Goal: Communication & Community: Participate in discussion

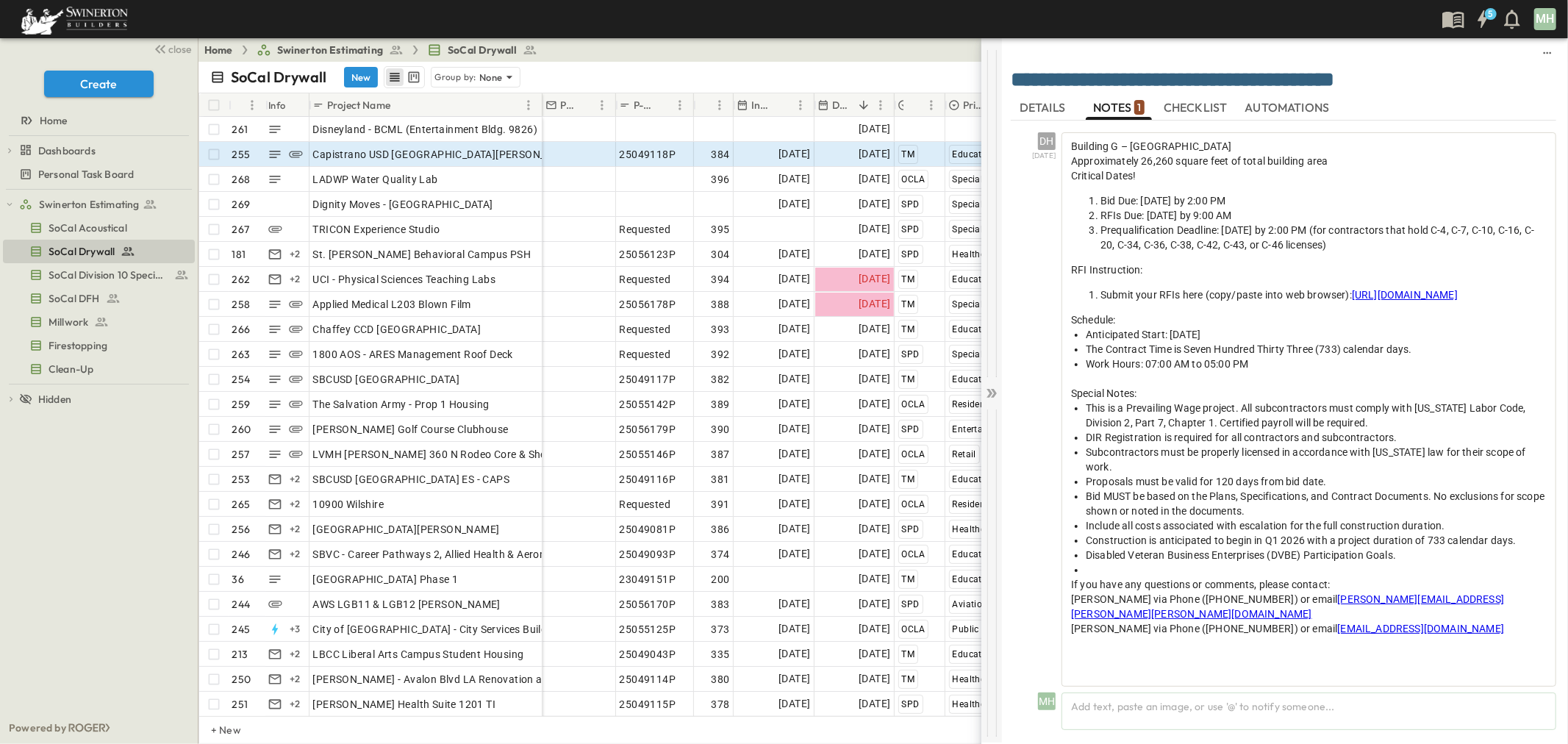
click at [994, 393] on icon at bounding box center [992, 394] width 15 height 15
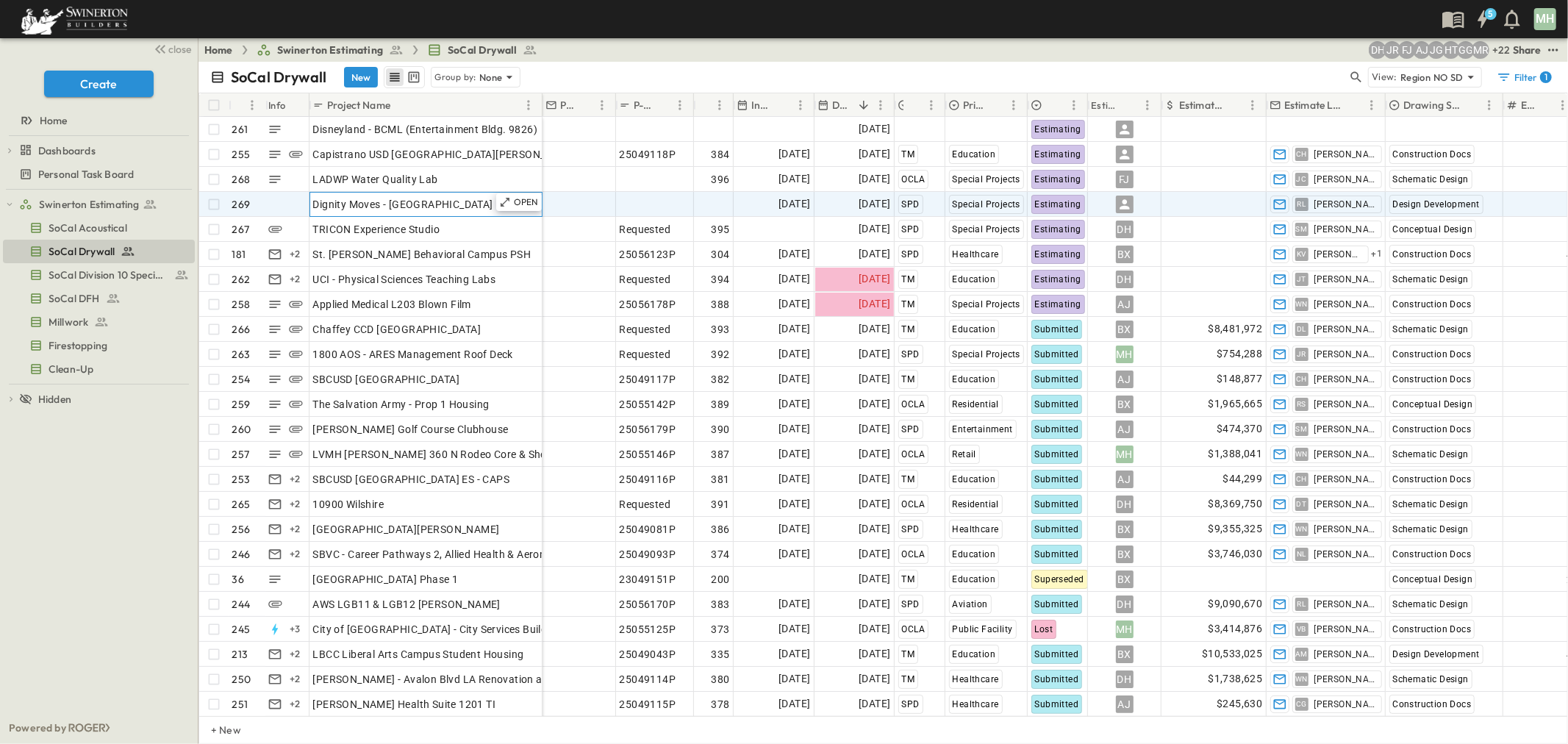
click at [443, 204] on div "Dignity Moves - [GEOGRAPHIC_DATA]" at bounding box center [426, 204] width 226 height 20
click at [527, 202] on p "OPEN" at bounding box center [526, 202] width 25 height 12
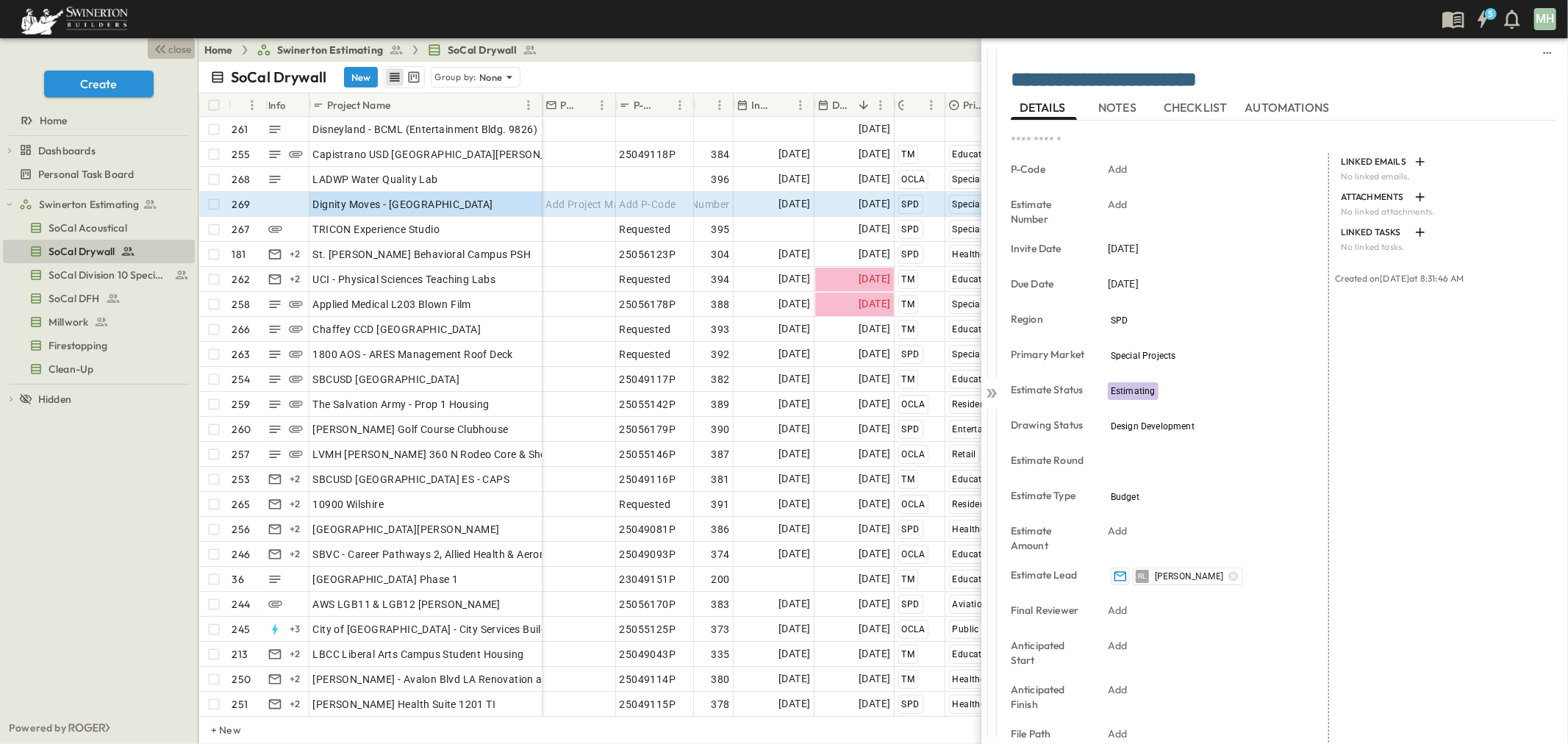
click at [179, 49] on span "close" at bounding box center [180, 50] width 23 height 15
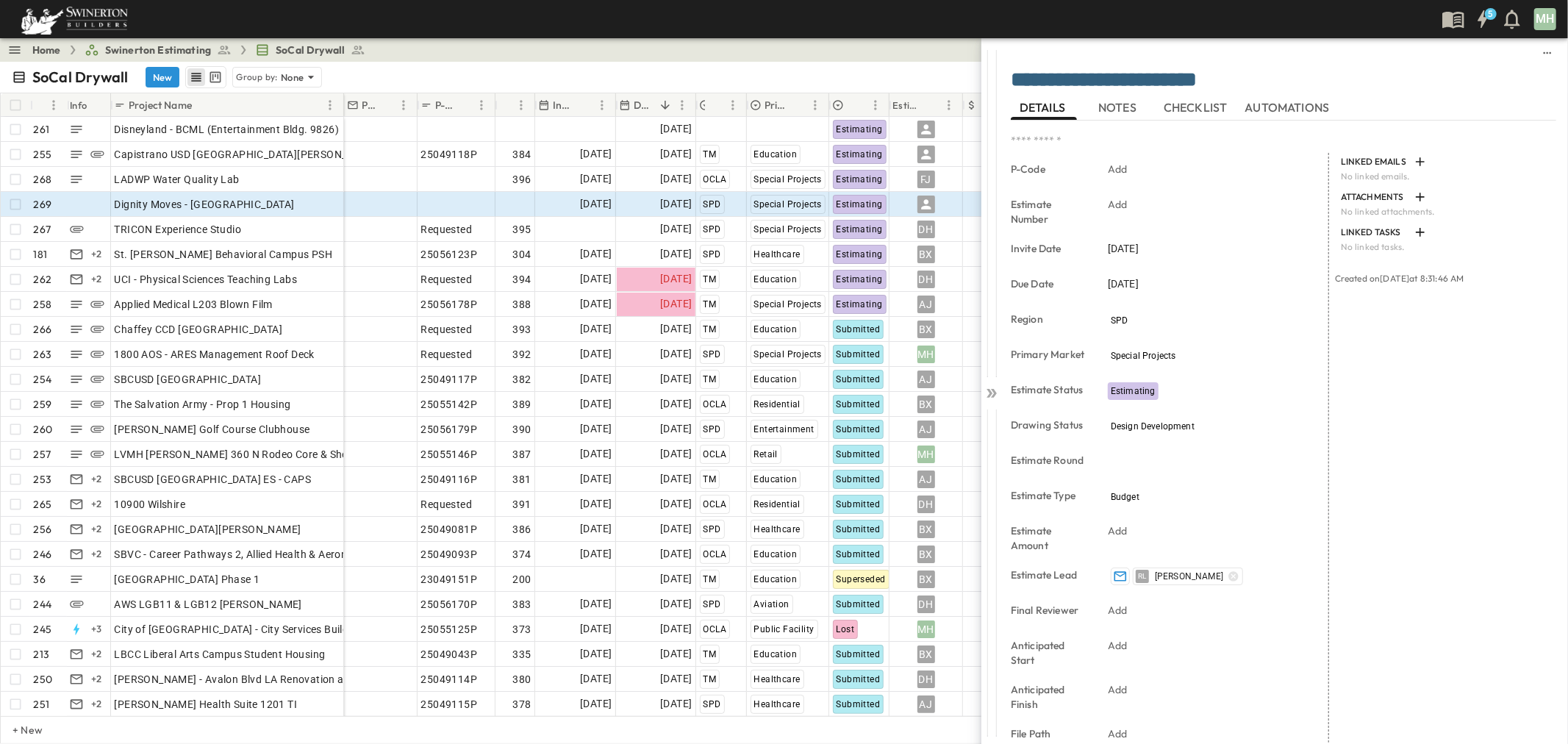
click at [1451, 394] on div "LINKED EMAILS No linked emails. ATTACHMENTS No linked attachments. LINKED TASKS…" at bounding box center [1443, 541] width 227 height 777
click at [331, 152] on p "OPEN" at bounding box center [328, 153] width 25 height 12
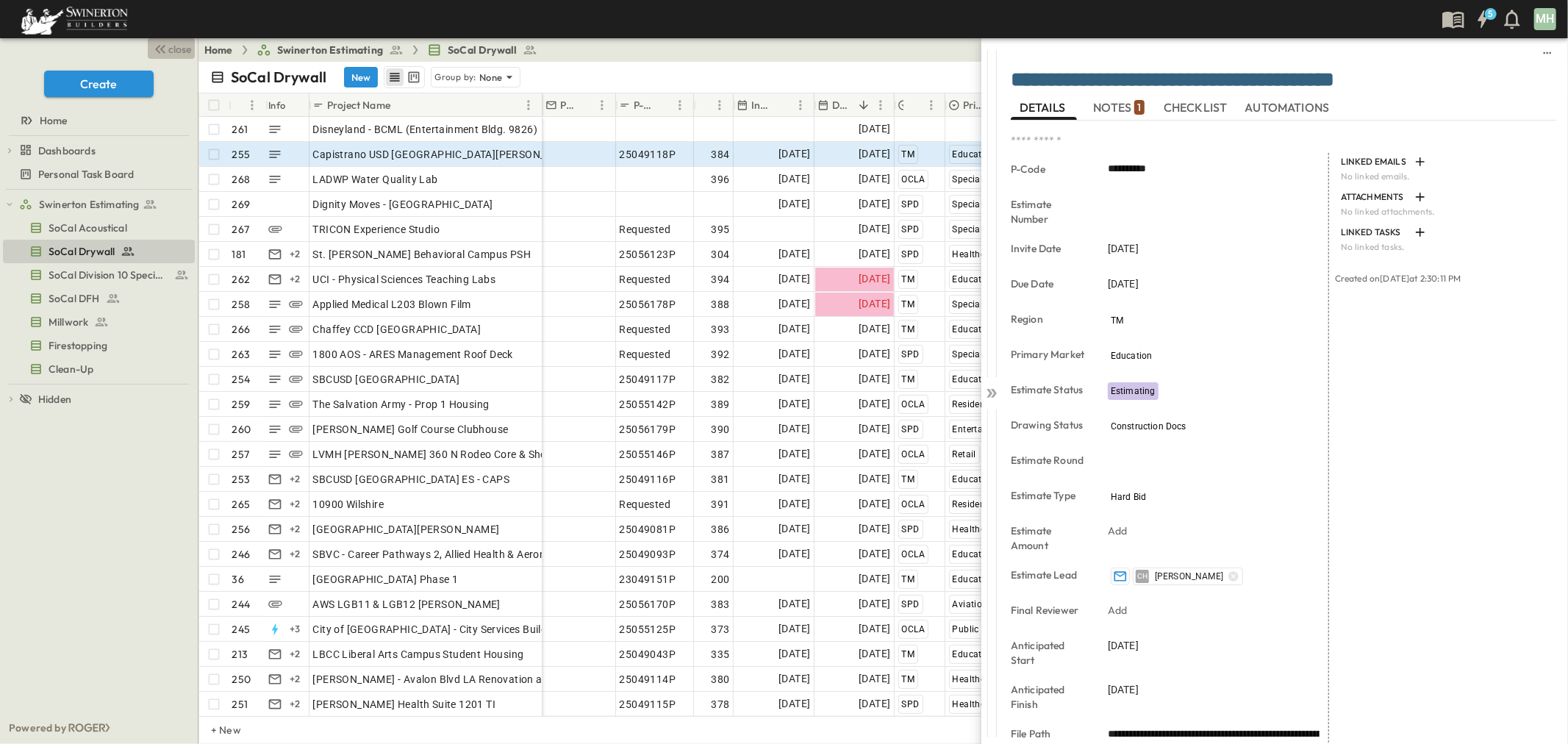
click at [172, 48] on span "close" at bounding box center [180, 50] width 23 height 15
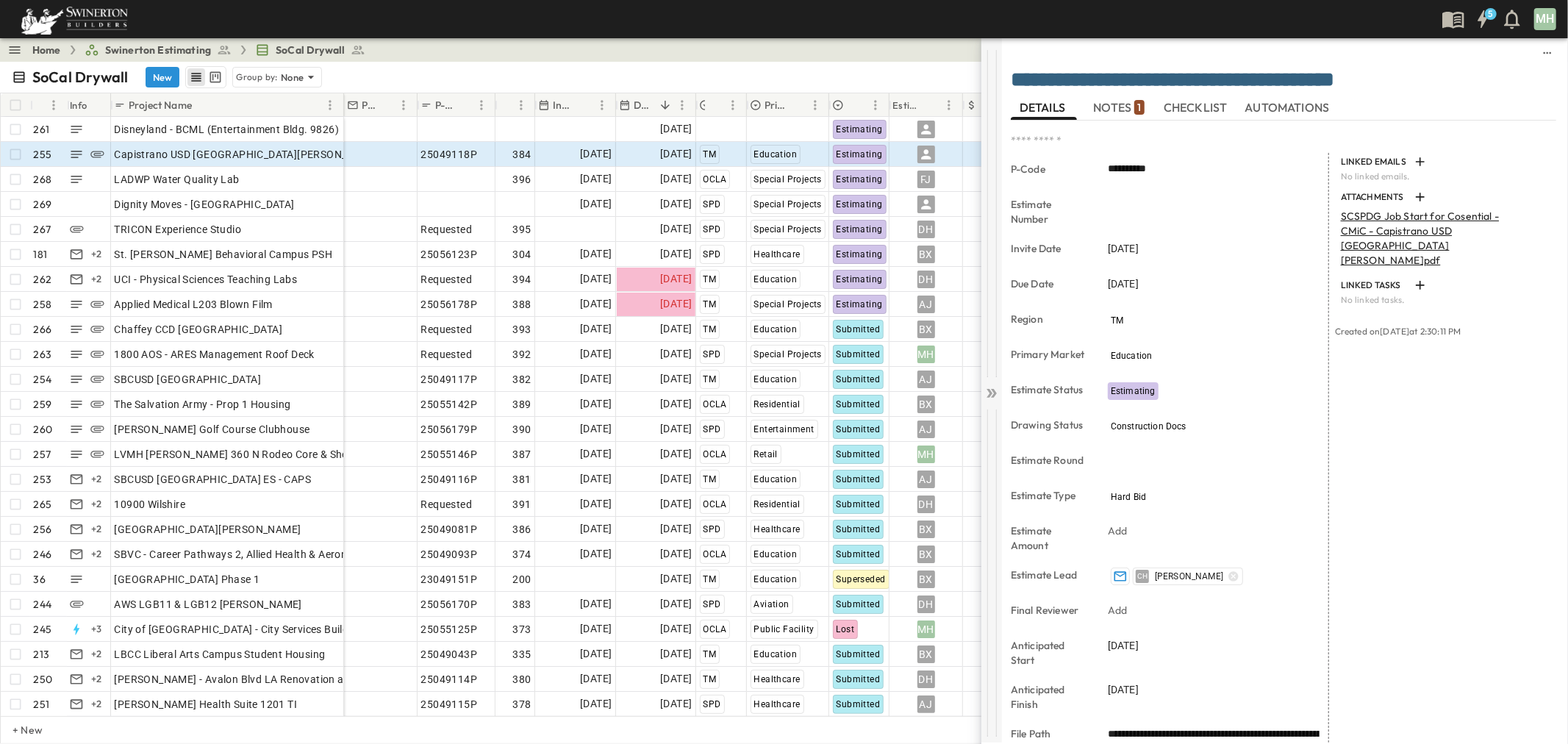
click at [993, 391] on icon at bounding box center [992, 394] width 15 height 15
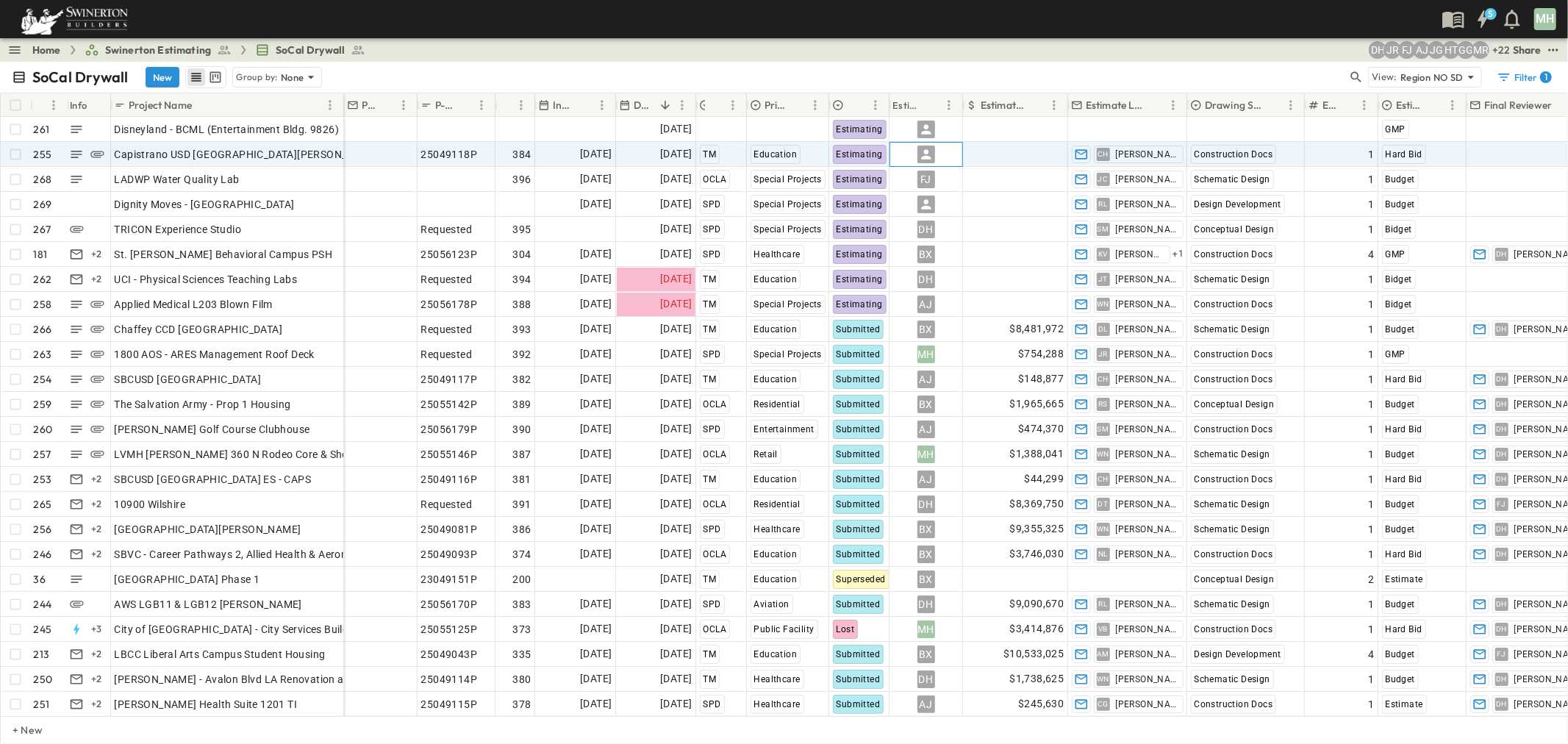
click at [928, 155] on icon at bounding box center [927, 155] width 15 height 15
type input "*"
click at [928, 273] on span "Marco Han" at bounding box center [958, 277] width 72 height 14
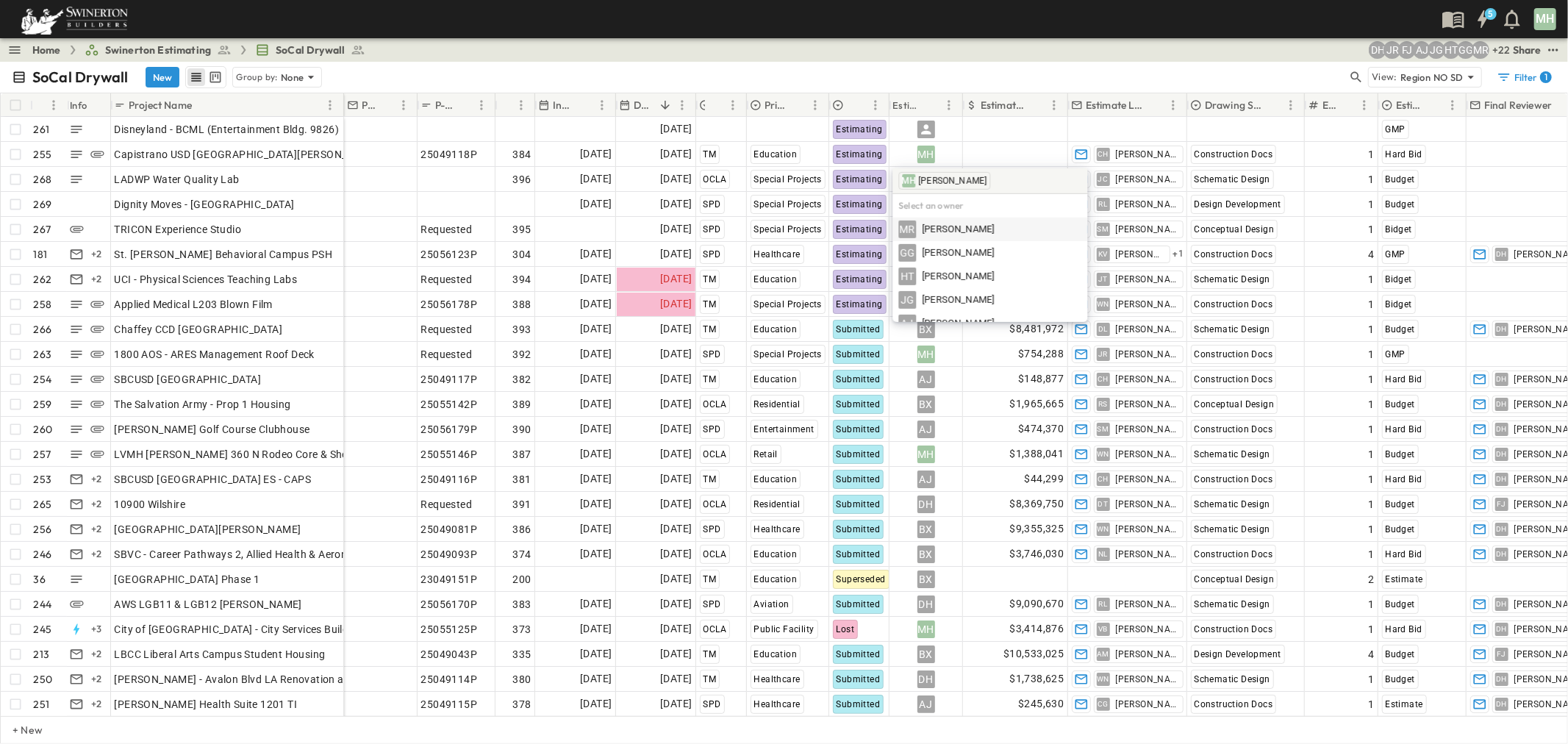
click at [966, 68] on div "SoCal Drywall New Group by: None" at bounding box center [680, 77] width 1336 height 22
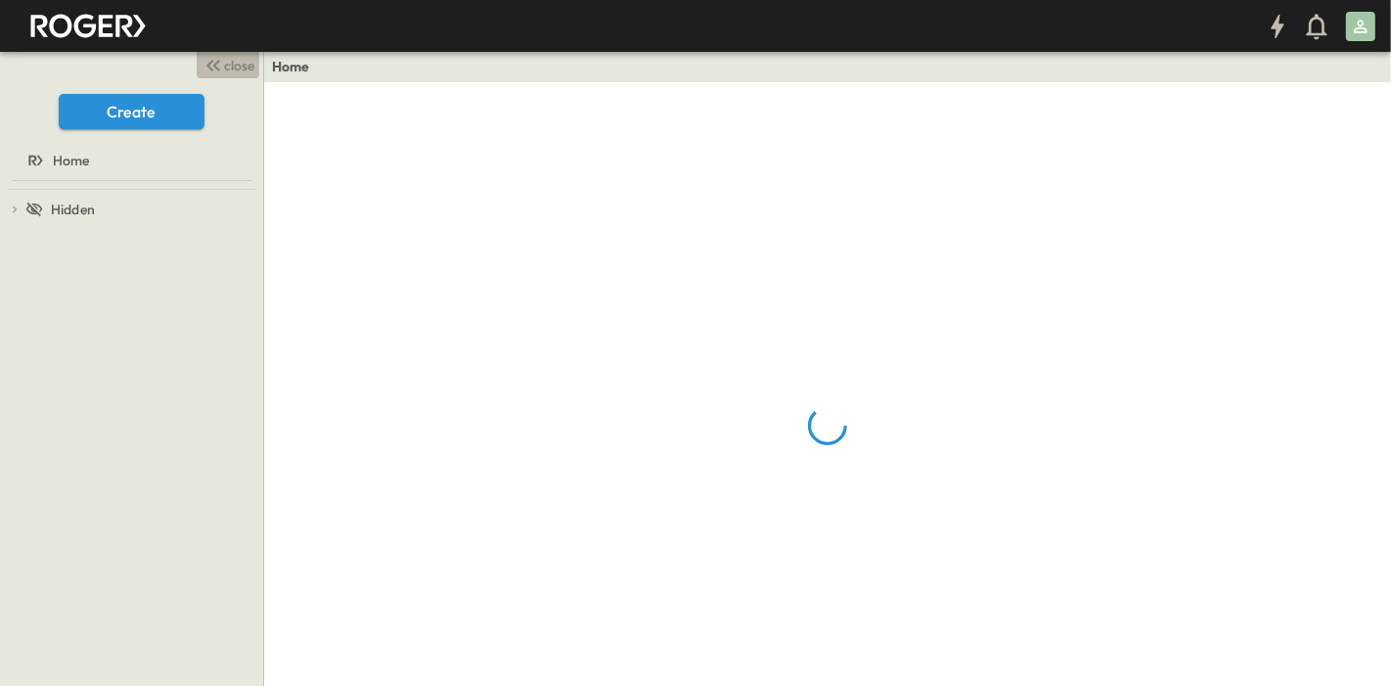
click at [235, 63] on span "close" at bounding box center [240, 66] width 30 height 20
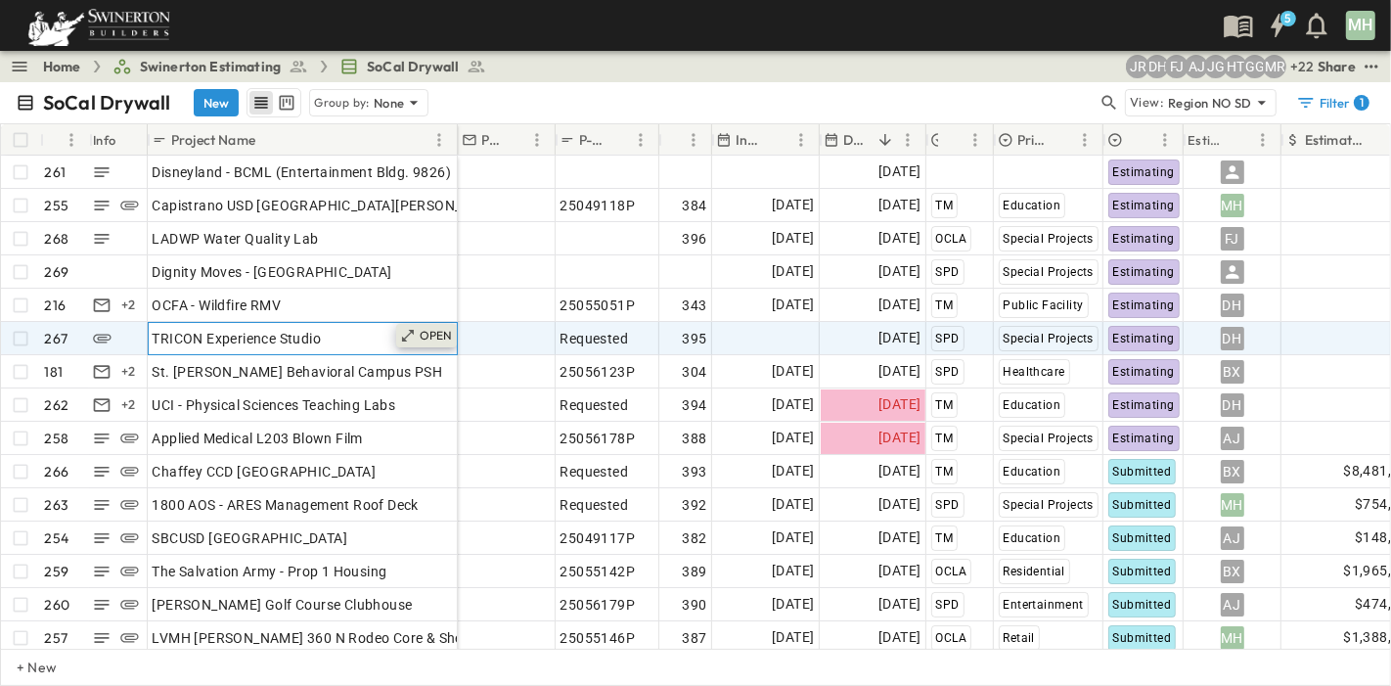
click at [425, 333] on p "OPEN" at bounding box center [436, 336] width 33 height 16
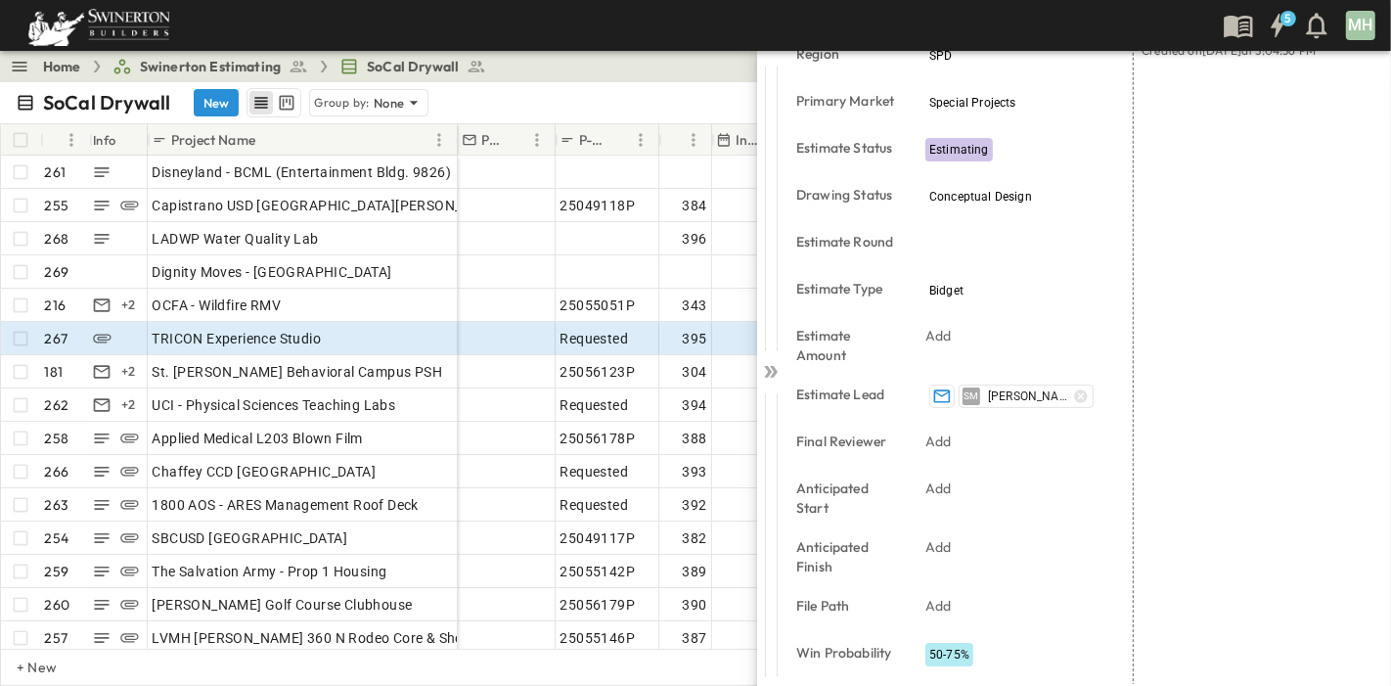
scroll to position [354, 0]
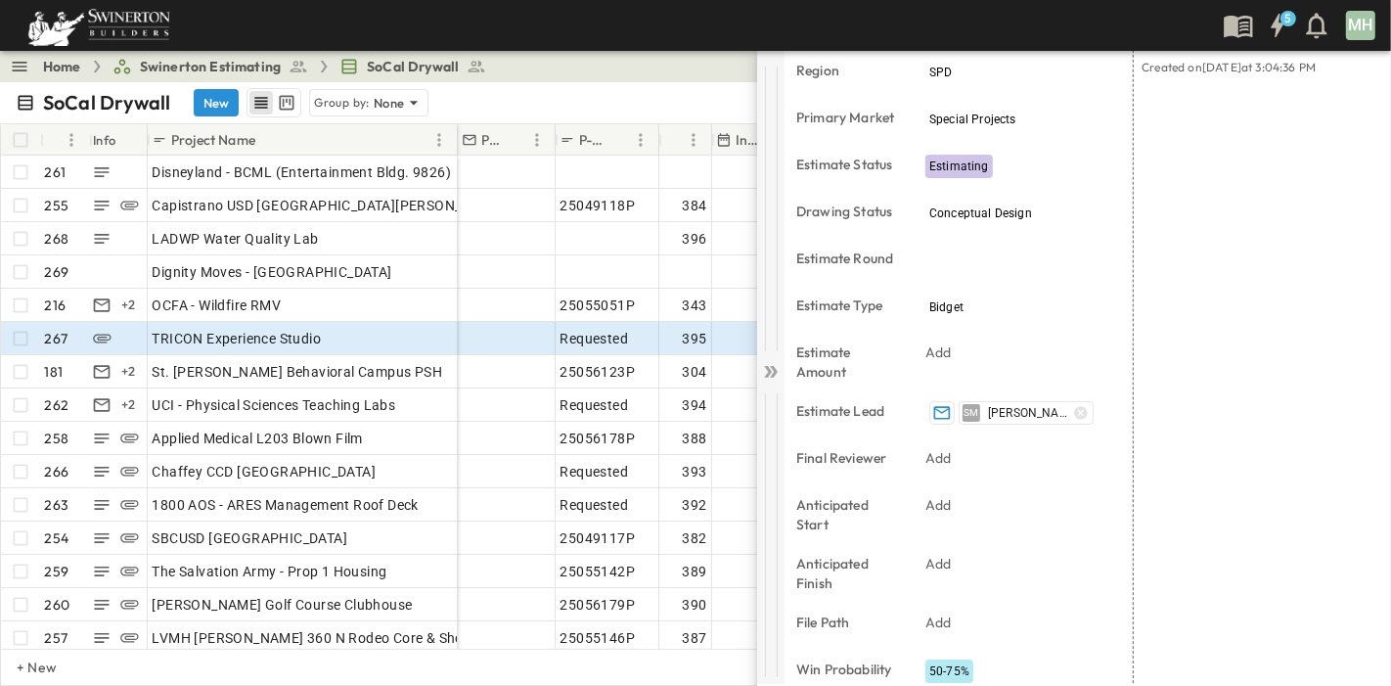
click at [770, 367] on icon at bounding box center [771, 372] width 20 height 20
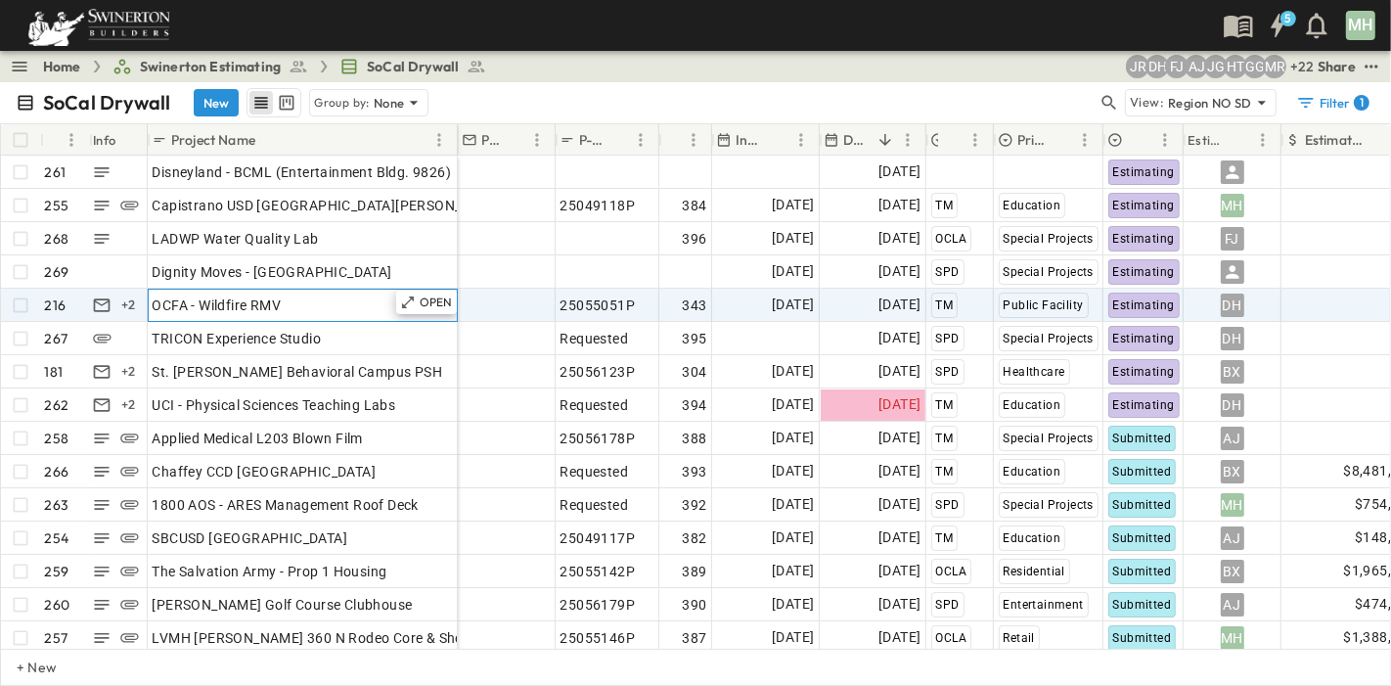
click at [305, 311] on div "OCFA - Wildfire RMV" at bounding box center [303, 304] width 300 height 27
click at [434, 300] on p "OPEN" at bounding box center [436, 302] width 33 height 16
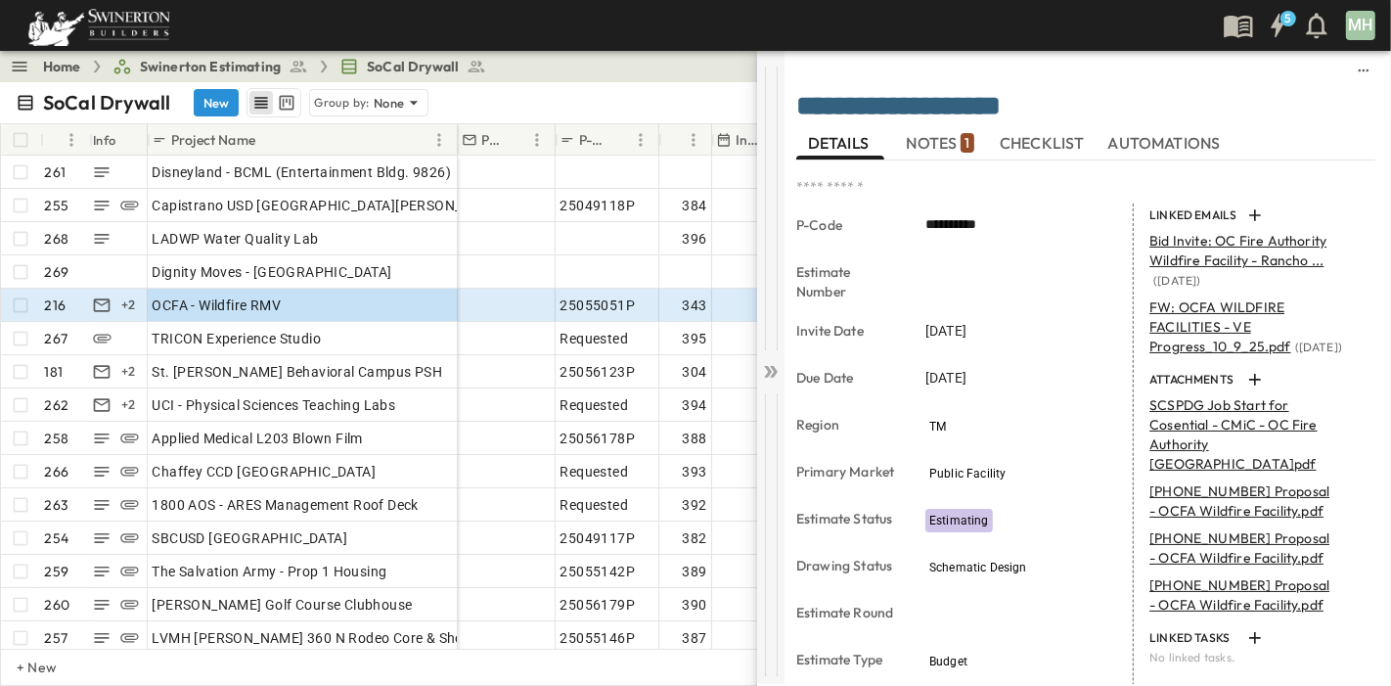
click at [771, 370] on icon at bounding box center [768, 372] width 8 height 12
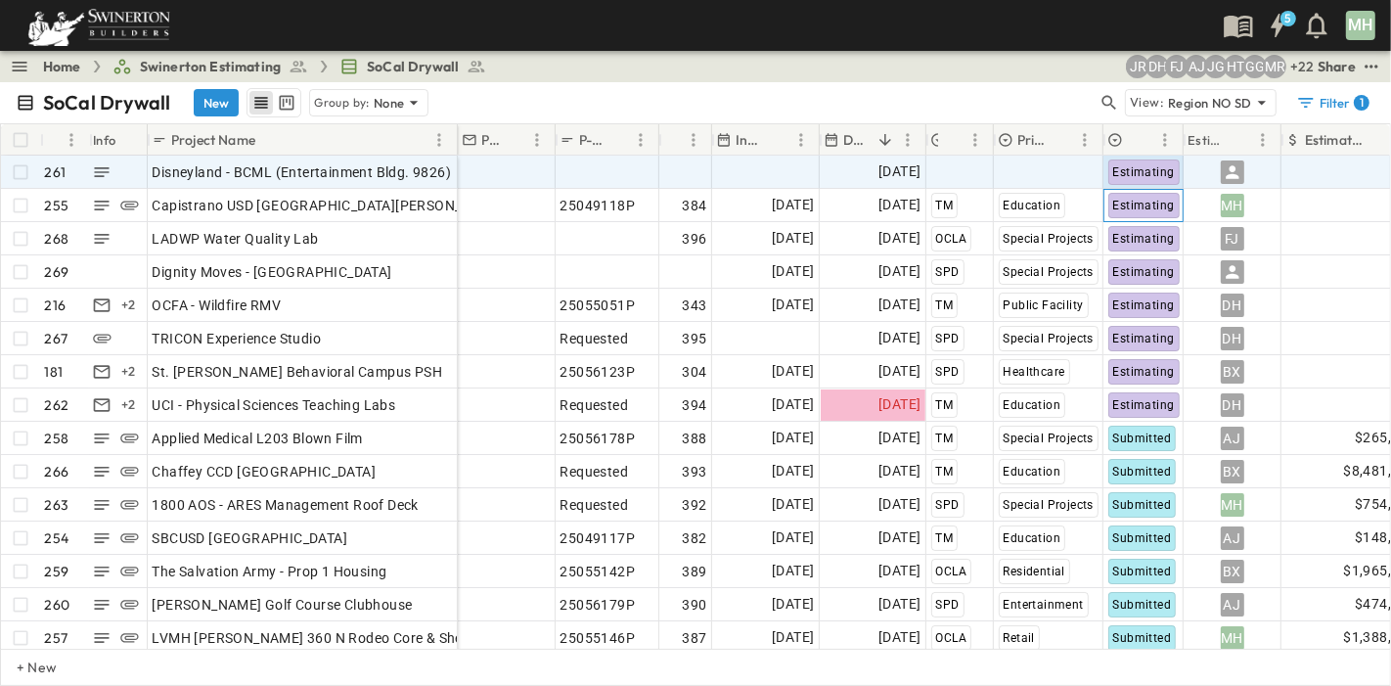
drag, startPoint x: 1223, startPoint y: 130, endPoint x: 1390, endPoint y: 336, distance: 265.7
click at [1323, 70] on div "Home Swinerton Estimating SoCal Drywall + 22 MR GG HT JG AJ FJ DH JR Share SoCa…" at bounding box center [695, 368] width 1391 height 635
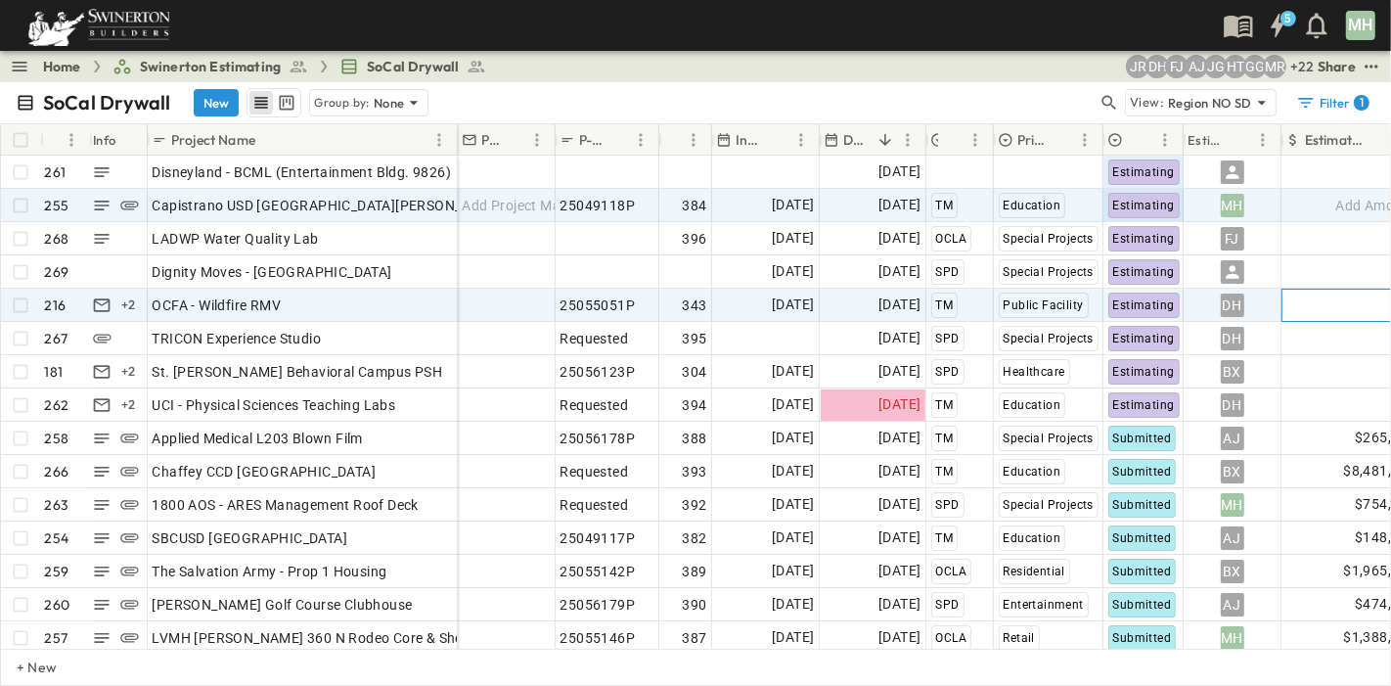
click at [1352, 290] on div "Add Amount" at bounding box center [1351, 305] width 138 height 31
